Goal: Transaction & Acquisition: Purchase product/service

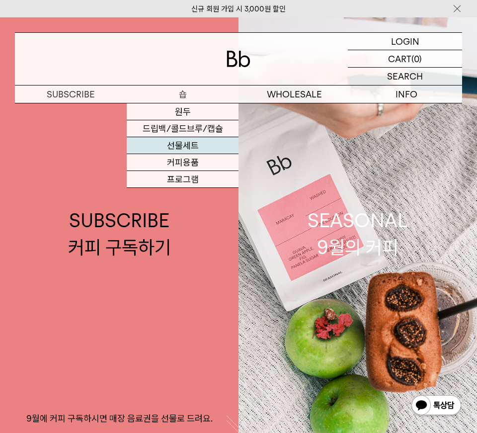
click at [179, 144] on link "선물세트" at bounding box center [183, 145] width 112 height 17
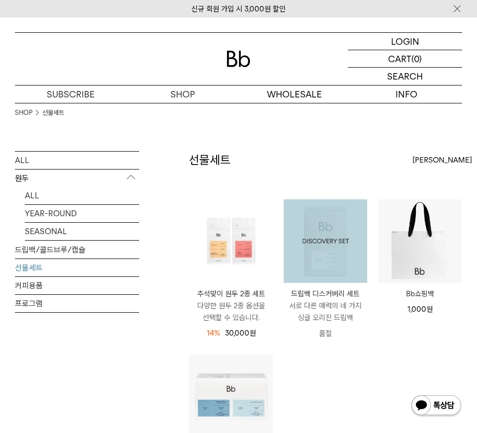
click at [327, 264] on img at bounding box center [326, 241] width 84 height 84
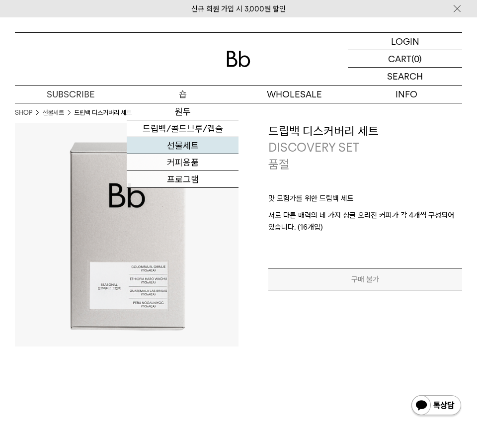
click at [185, 149] on link "선물세트" at bounding box center [183, 145] width 112 height 17
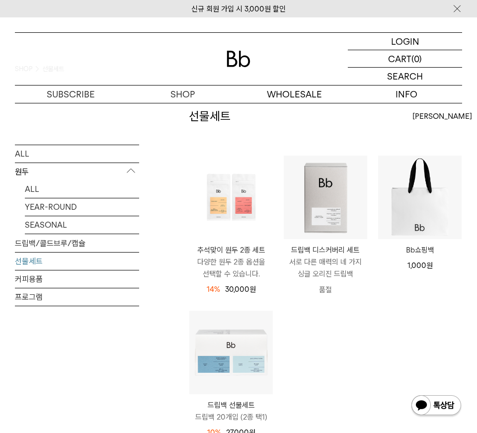
scroll to position [48, 0]
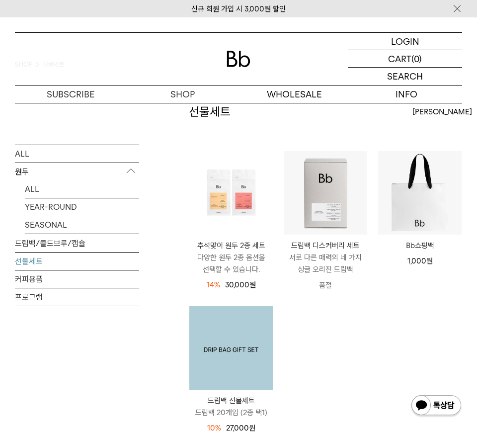
click at [251, 350] on img at bounding box center [231, 348] width 84 height 84
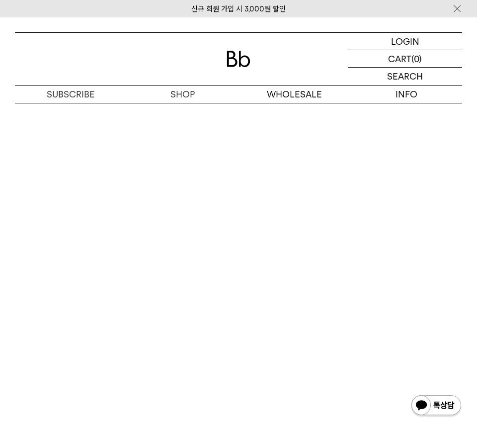
scroll to position [2022, 0]
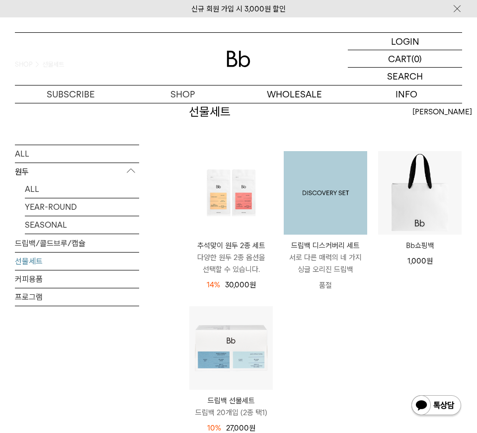
click at [325, 204] on img at bounding box center [326, 193] width 84 height 84
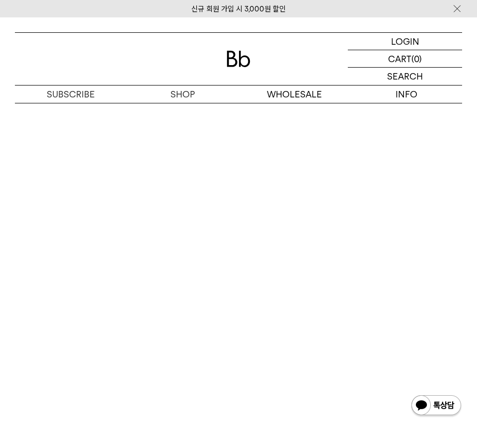
scroll to position [1892, 0]
